Goal: Task Accomplishment & Management: Manage account settings

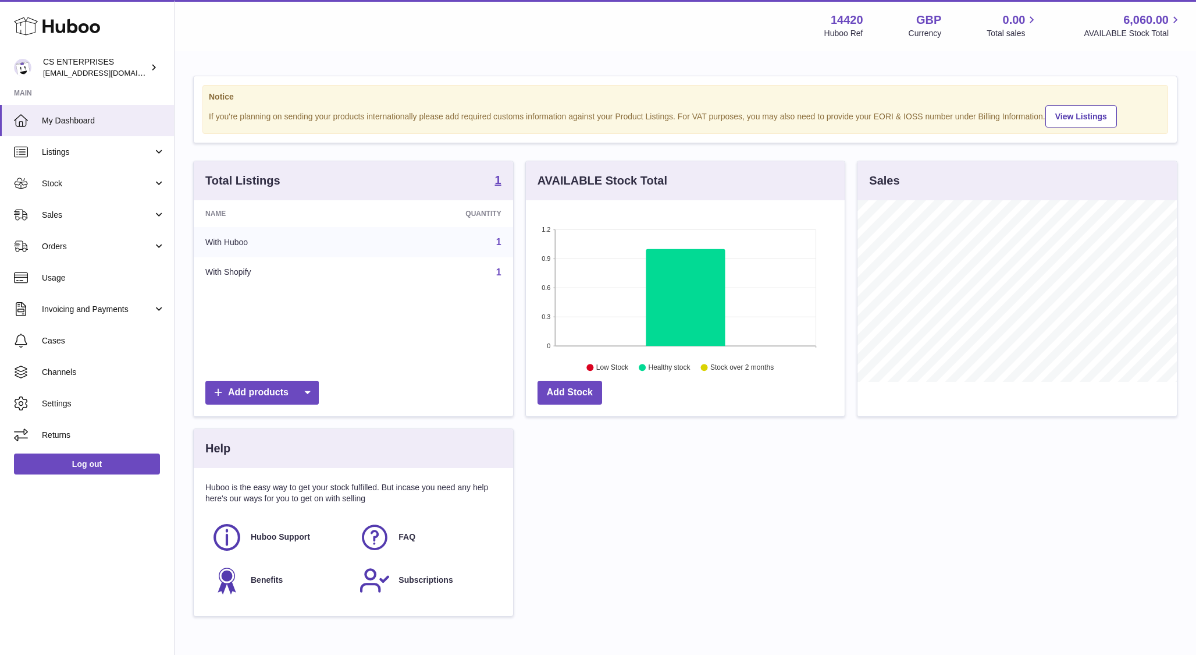
scroll to position [182, 319]
click at [76, 212] on span "Sales" at bounding box center [97, 214] width 111 height 11
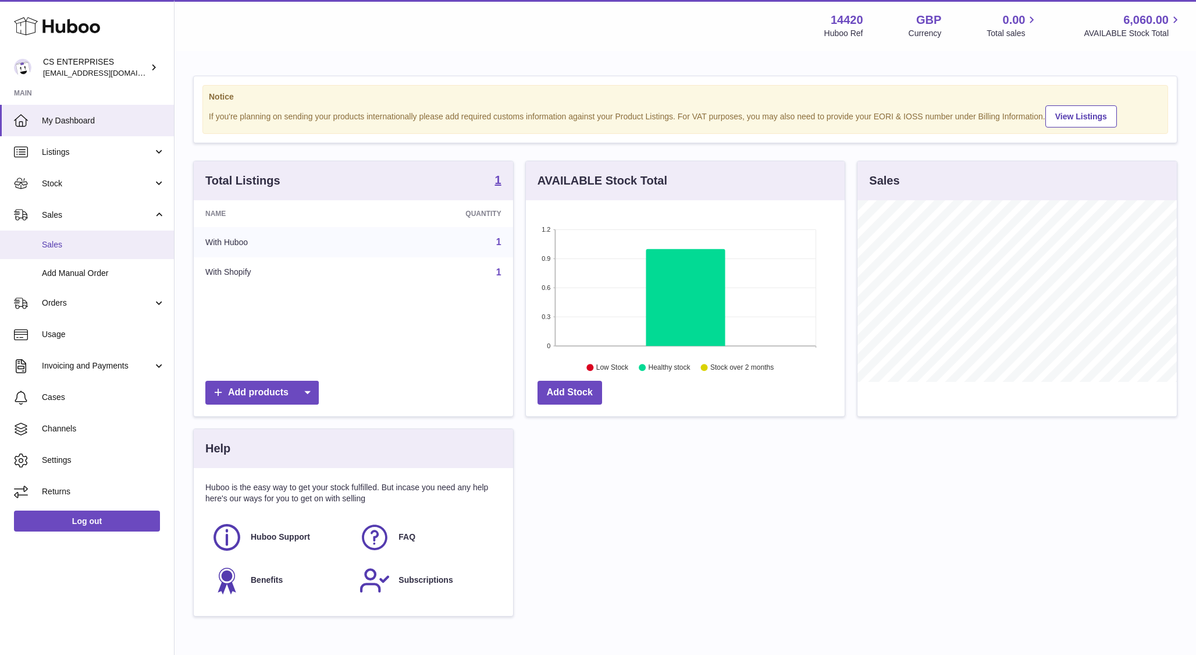
click at [75, 241] on span "Sales" at bounding box center [103, 244] width 123 height 11
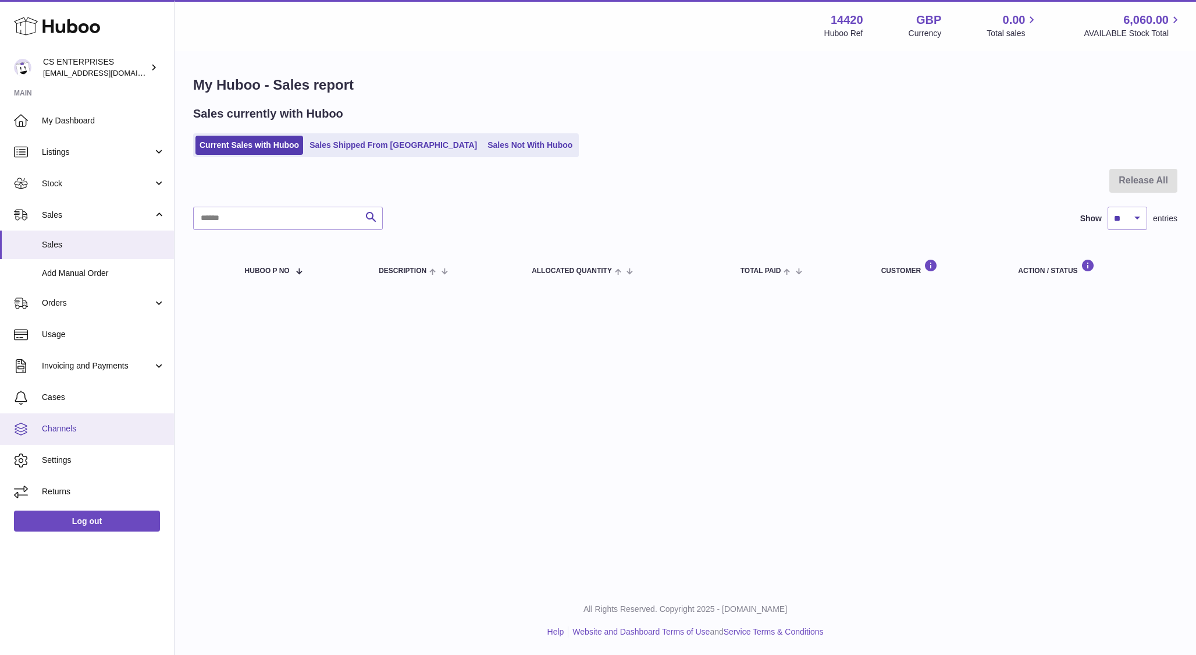
click at [84, 422] on link "Channels" at bounding box center [87, 428] width 174 height 31
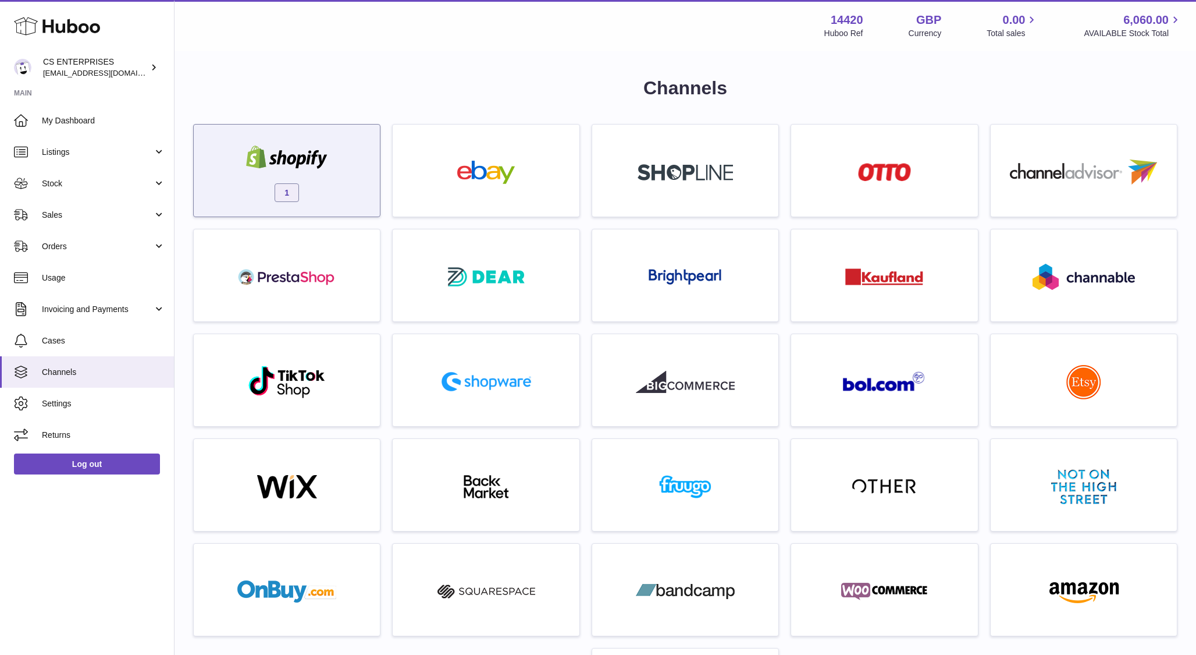
click at [307, 176] on div "1" at bounding box center [287, 173] width 175 height 74
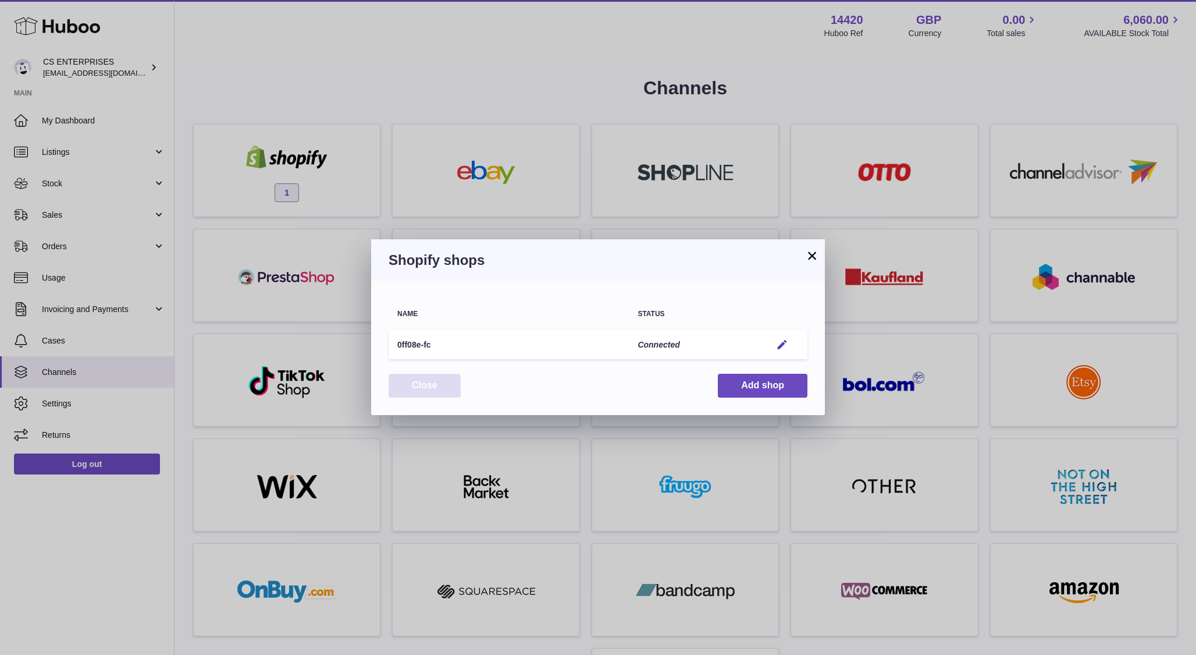
click at [424, 380] on button "Close" at bounding box center [425, 386] width 72 height 24
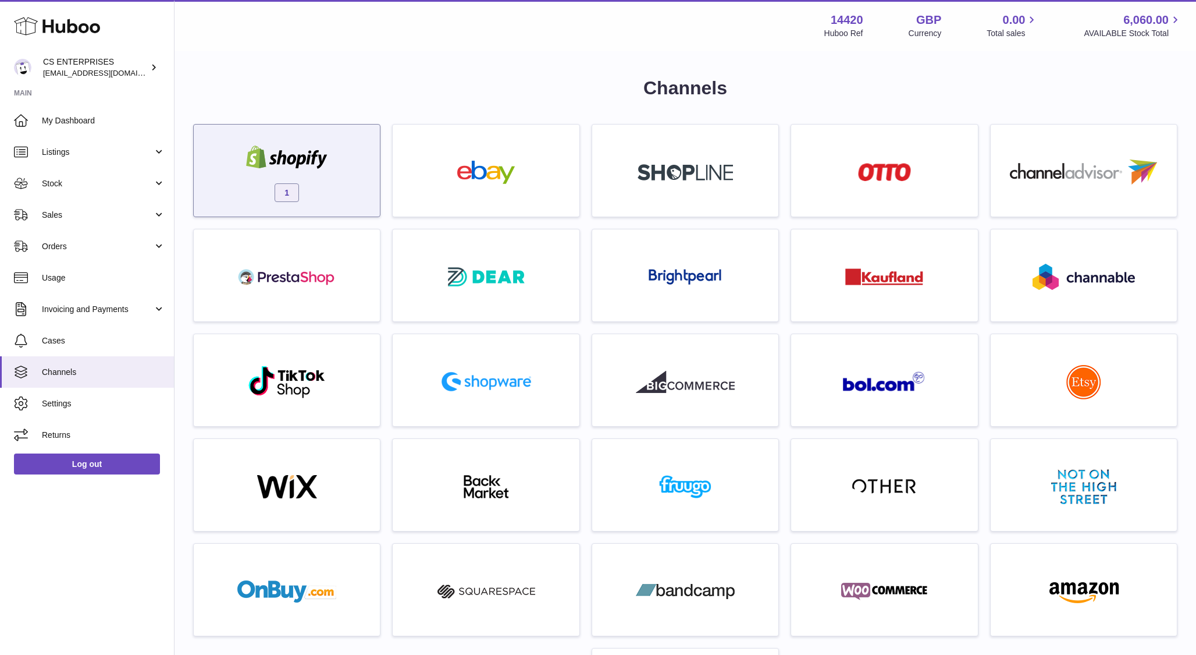
click at [329, 154] on img at bounding box center [286, 156] width 99 height 23
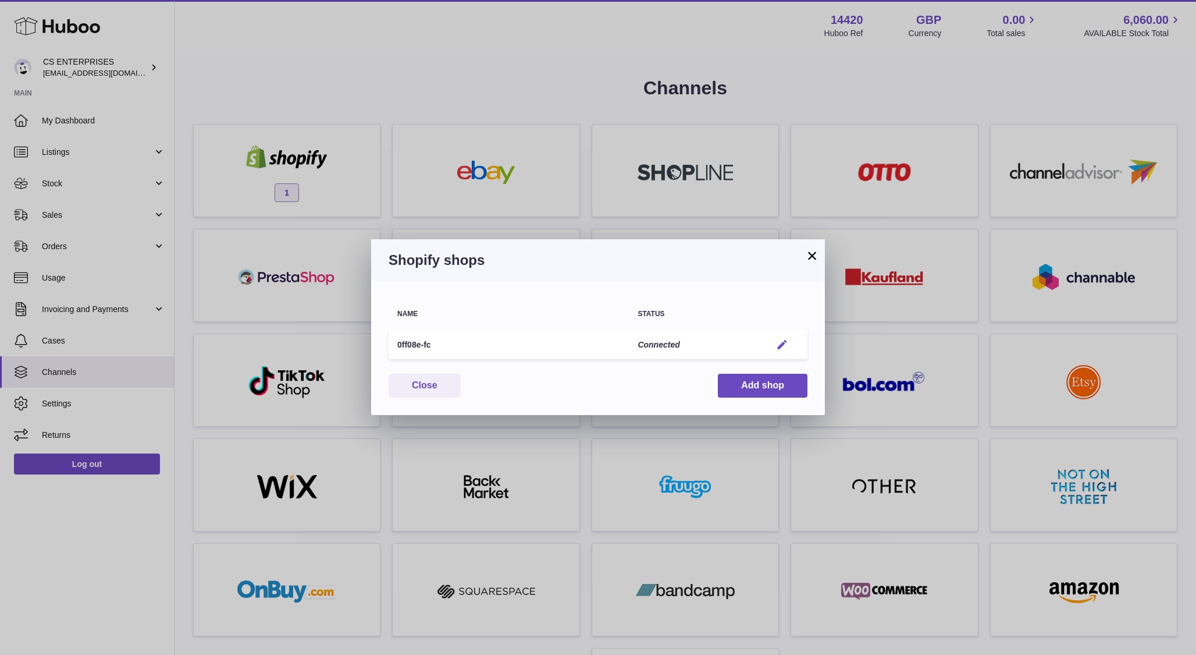
click at [781, 343] on em "button" at bounding box center [782, 345] width 12 height 12
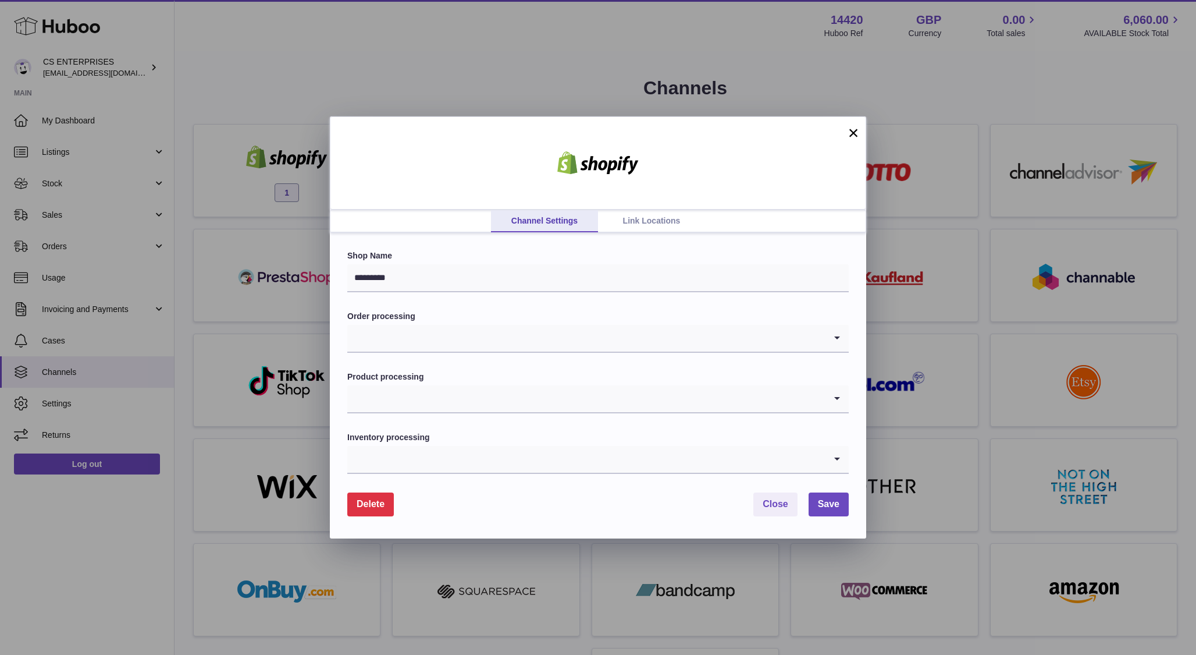
click at [639, 225] on link "Link Locations" at bounding box center [651, 221] width 107 height 22
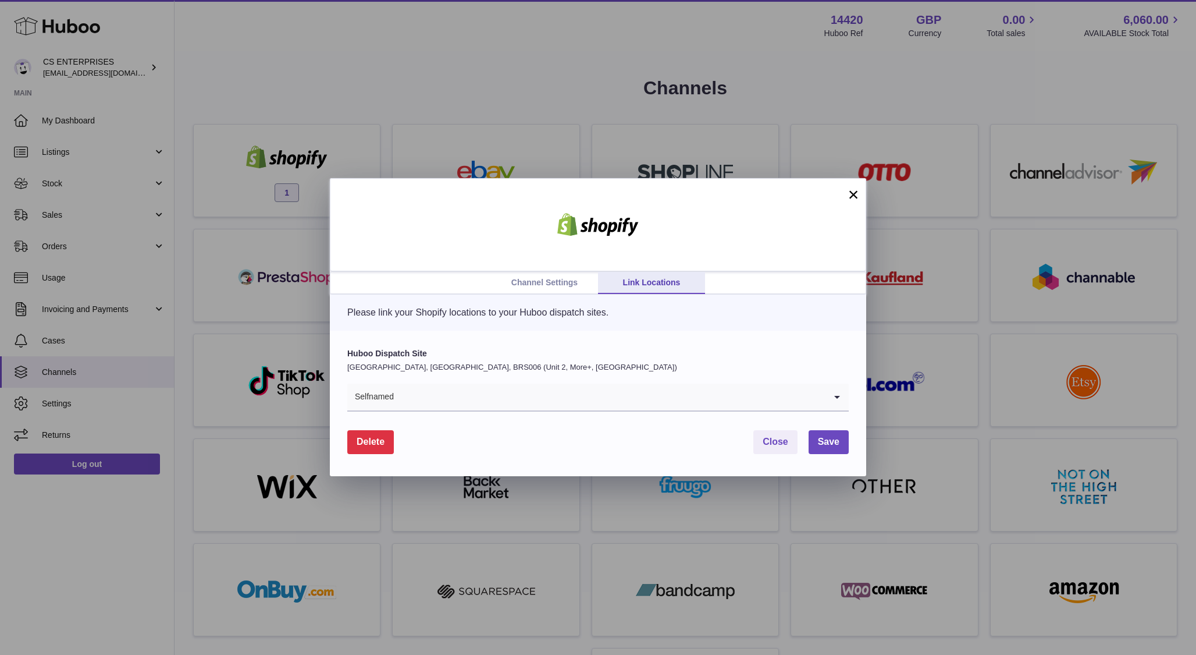
click at [840, 397] on icon "Search for option" at bounding box center [837, 396] width 23 height 27
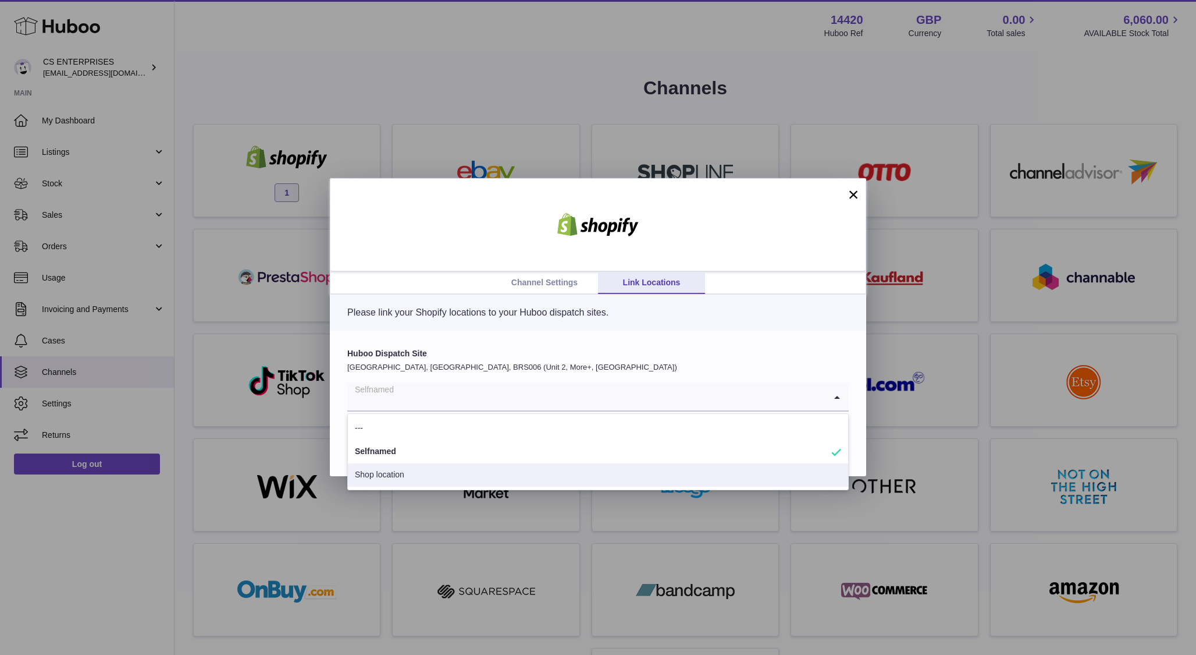
click at [401, 481] on li "Shop location" at bounding box center [598, 474] width 500 height 23
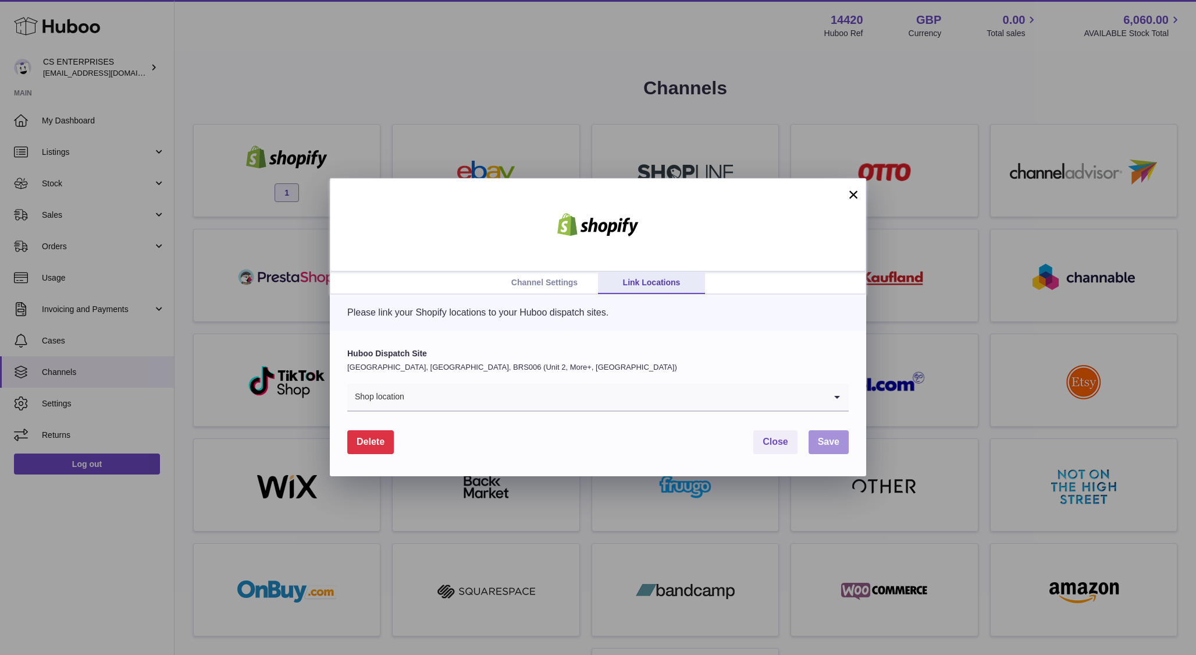
click at [832, 443] on span "Save" at bounding box center [829, 441] width 22 height 10
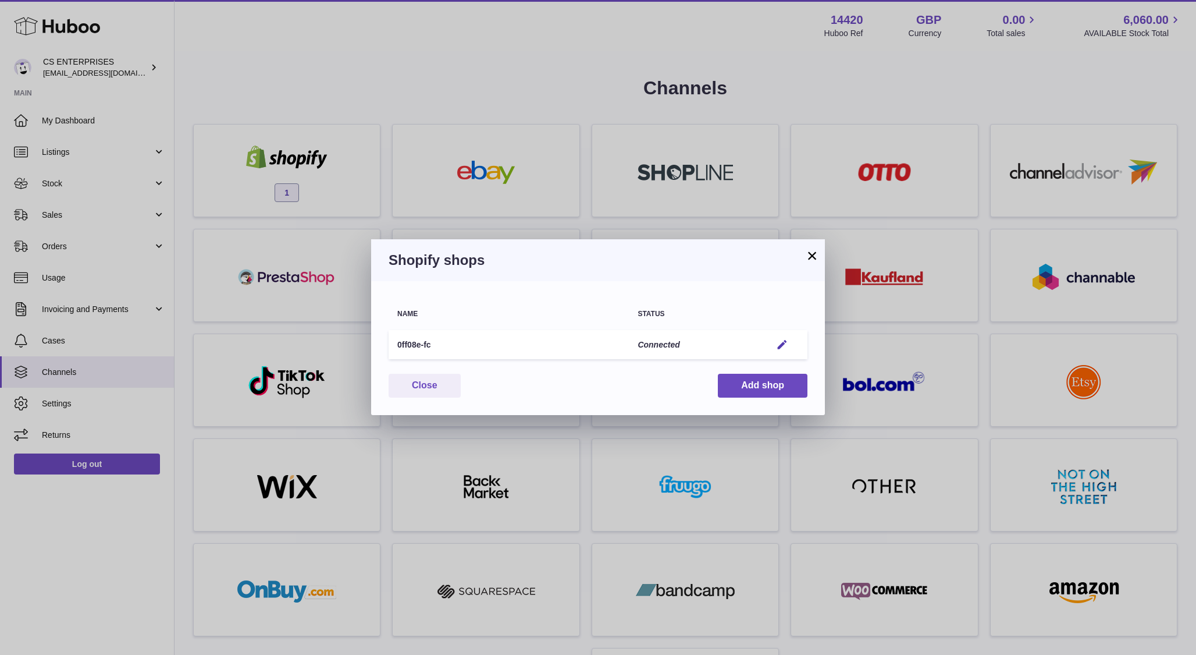
click at [812, 258] on button "×" at bounding box center [812, 255] width 14 height 14
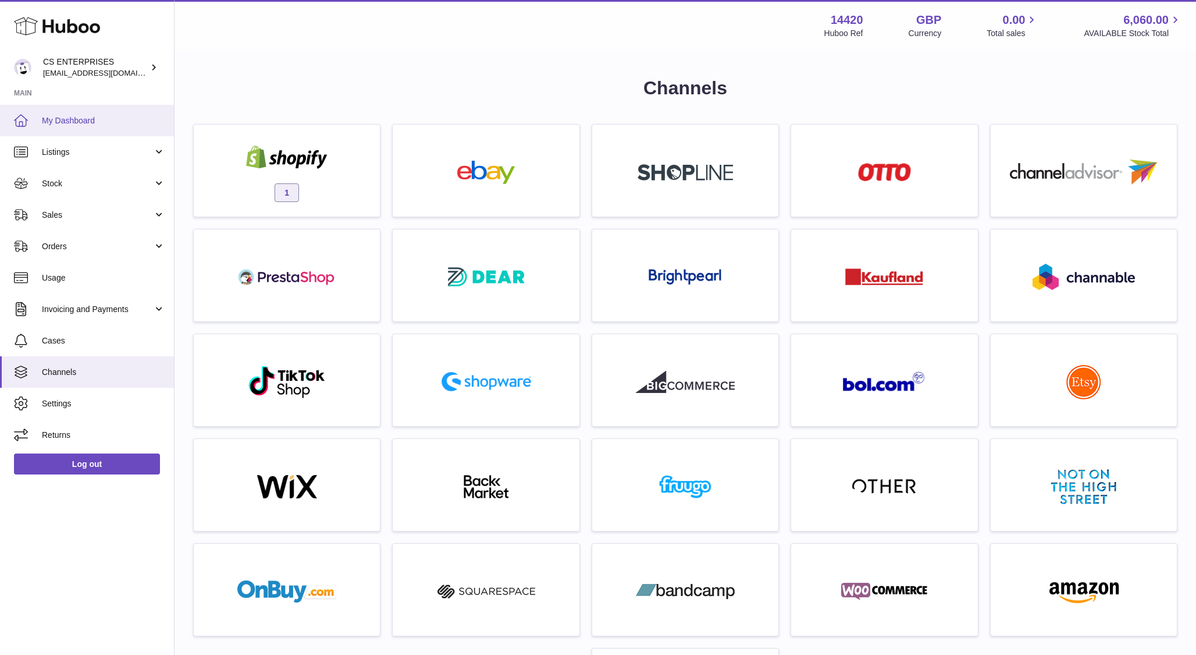
click at [94, 124] on span "My Dashboard" at bounding box center [103, 120] width 123 height 11
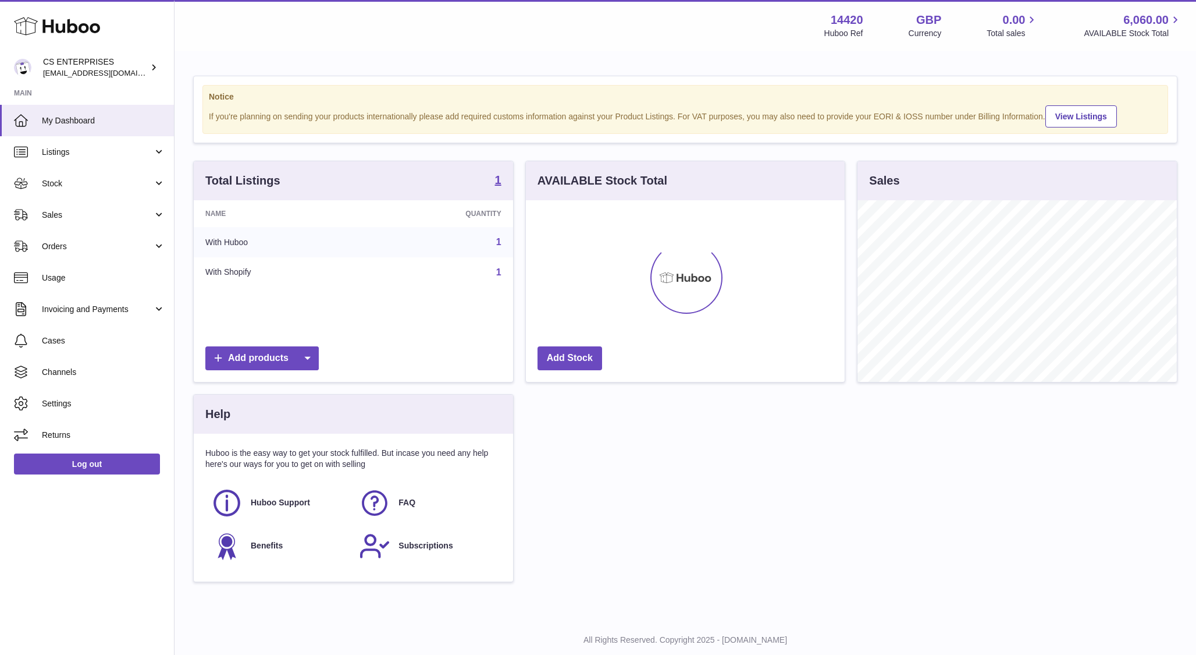
scroll to position [182, 319]
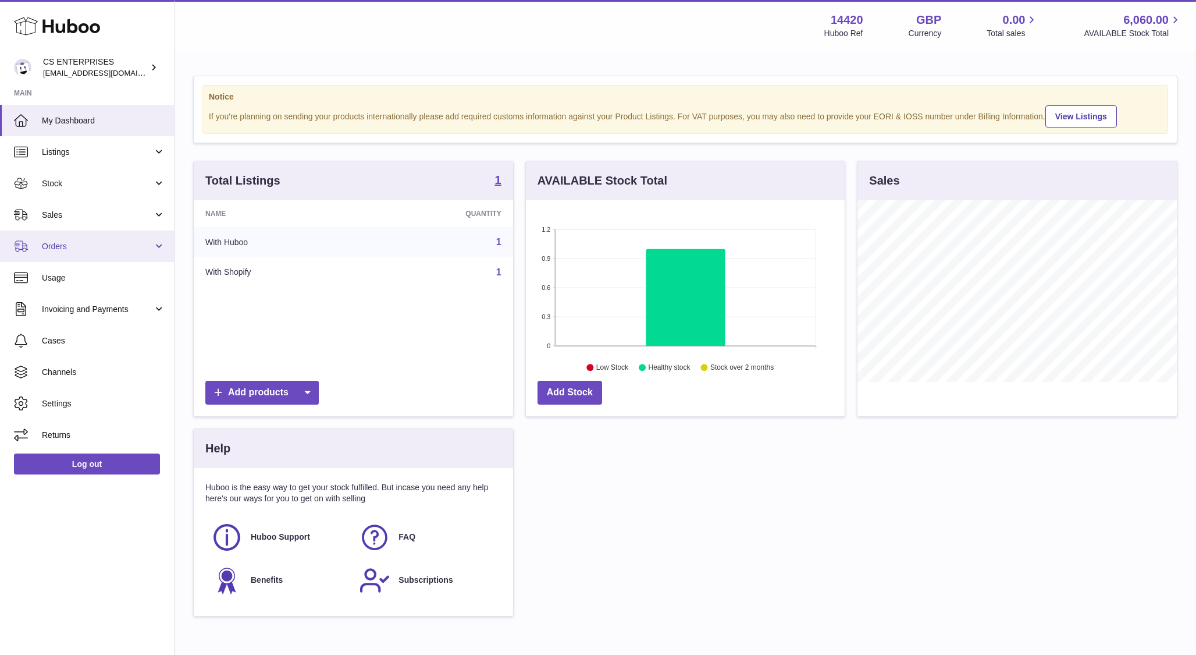
click at [88, 248] on span "Orders" at bounding box center [97, 246] width 111 height 11
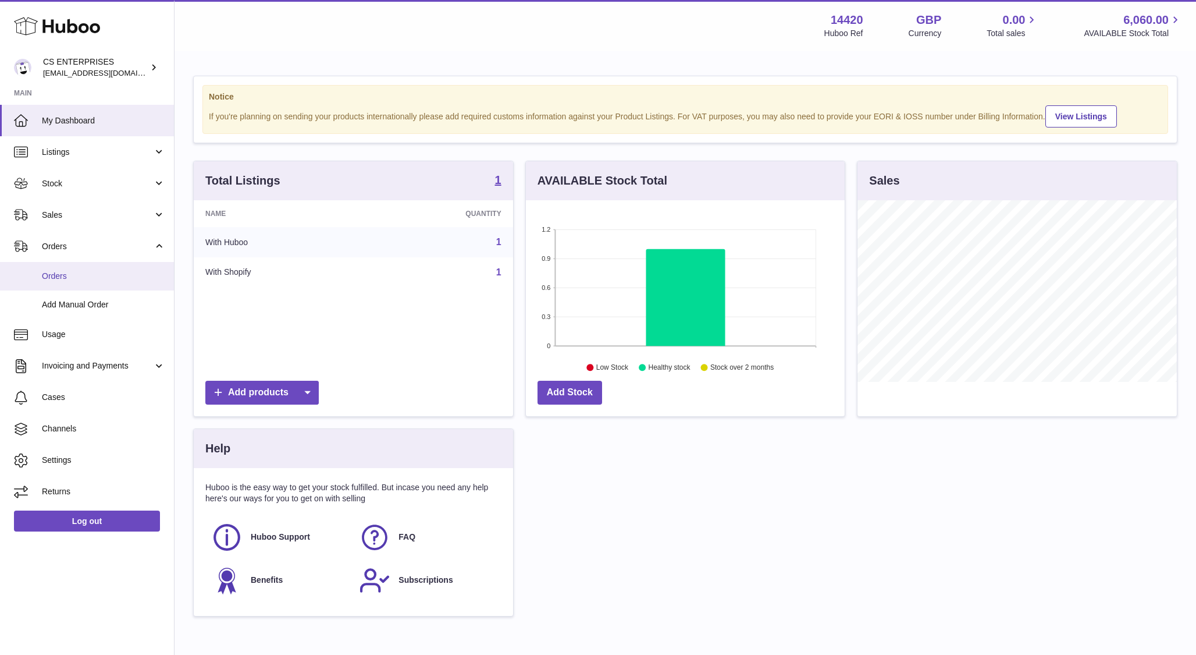
click at [67, 282] on link "Orders" at bounding box center [87, 276] width 174 height 29
